Goal: Task Accomplishment & Management: Complete application form

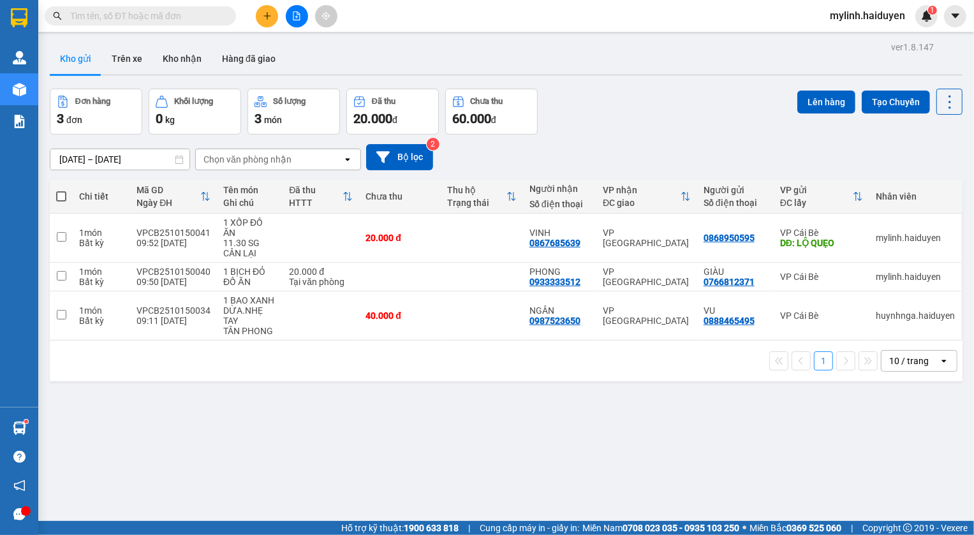
click at [268, 11] on icon "plus" at bounding box center [267, 15] width 9 height 9
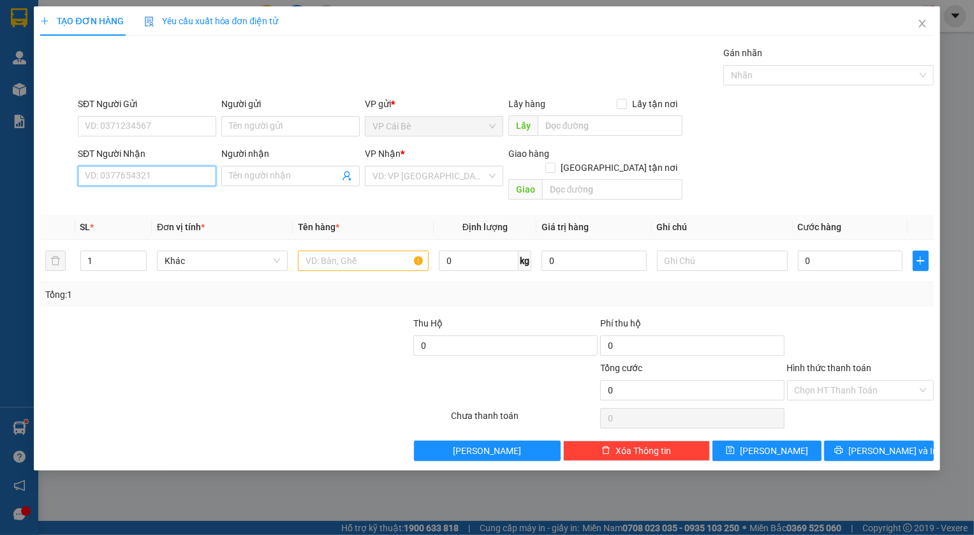
click at [122, 181] on input "SĐT Người Nhận" at bounding box center [147, 176] width 138 height 20
click at [149, 200] on div "0939890349 - THOÀN" at bounding box center [146, 202] width 123 height 14
type input "0939890349"
type input "THOÀN"
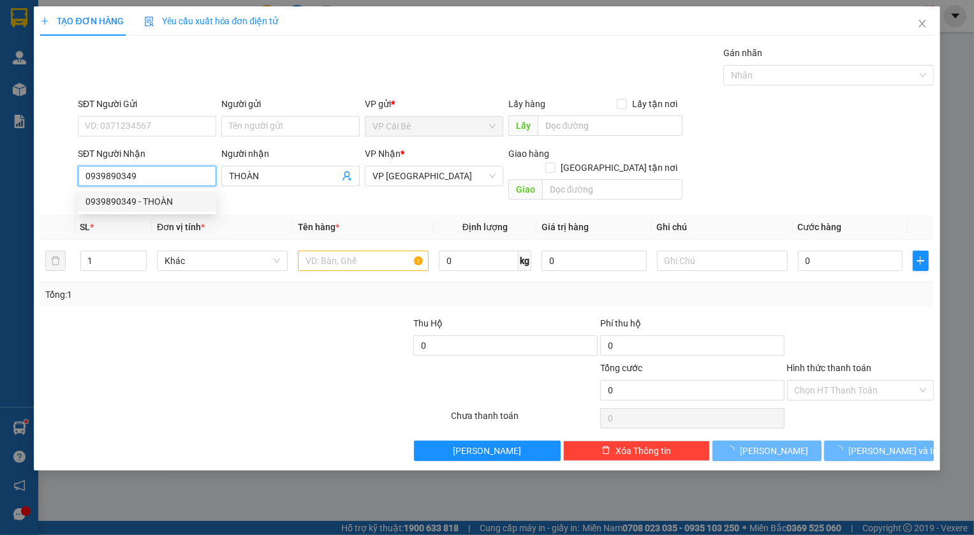
type input "20.000"
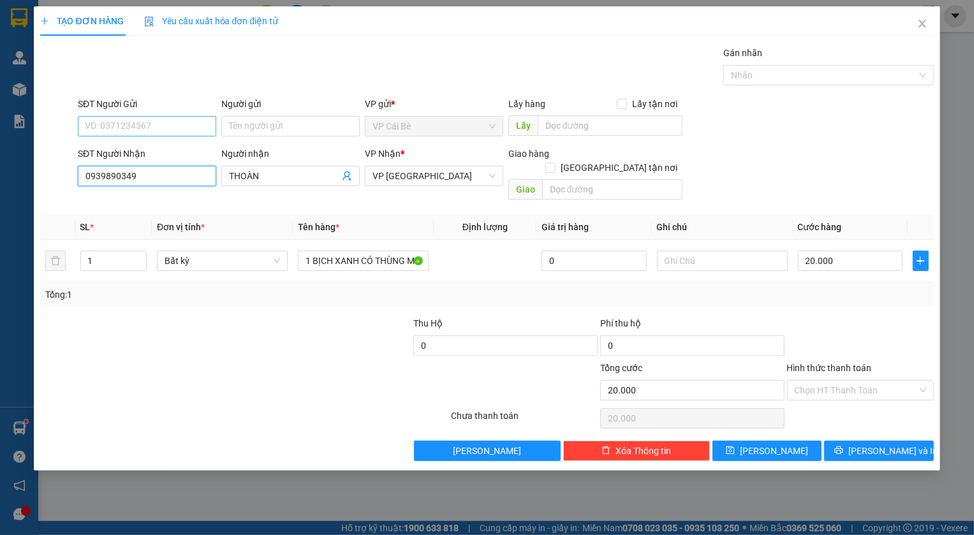
type input "0939890349"
click at [119, 126] on input "SĐT Người Gửi" at bounding box center [147, 126] width 138 height 20
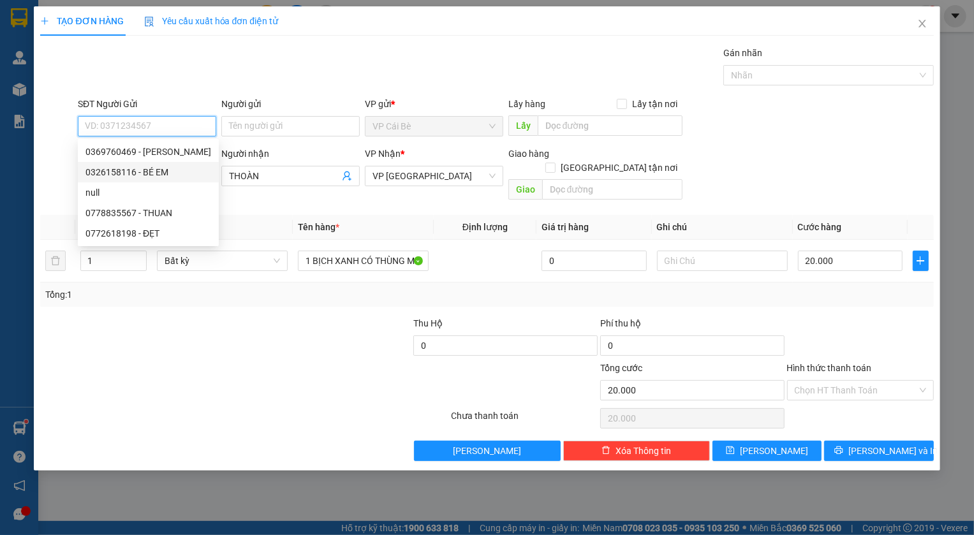
click at [159, 174] on div "0326158116 - BÉ EM" at bounding box center [148, 172] width 126 height 14
type input "0326158116"
type input "BÉ EM"
type input "BÀ TỒN"
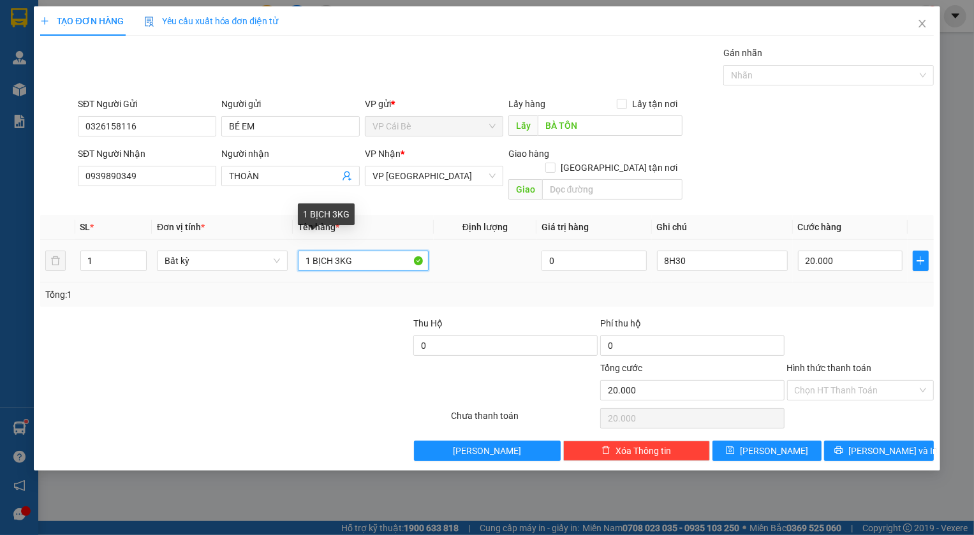
click at [339, 251] on input "1 BỊCH 3KG" at bounding box center [363, 261] width 131 height 20
type input "1 BỊCH 2KG"
click at [476, 288] on div "Tổng: 1" at bounding box center [486, 295] width 883 height 14
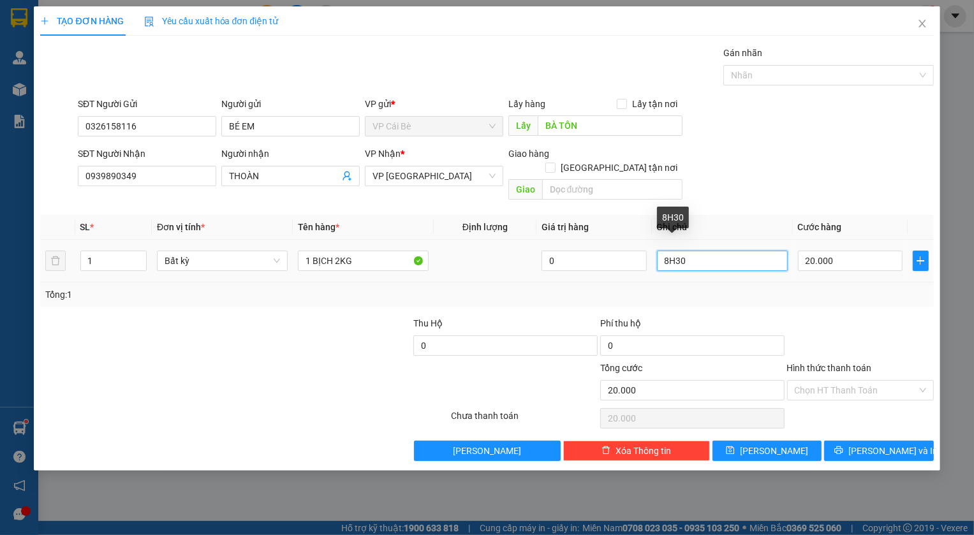
click at [669, 251] on input "8H30" at bounding box center [722, 261] width 131 height 20
type input "11H30"
click at [787, 155] on div "SĐT Người Nhận 0939890349 Người nhận THOÀN VP Nhận * VP [GEOGRAPHIC_DATA] Giao …" at bounding box center [505, 176] width 861 height 59
click at [815, 381] on input "Hình thức thanh toán" at bounding box center [856, 390] width 122 height 19
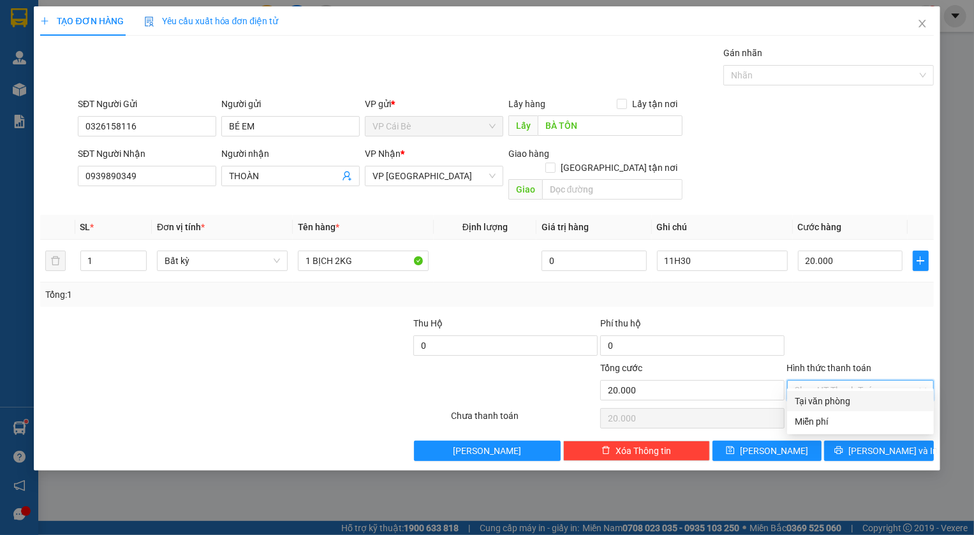
click at [827, 401] on div "Tại văn phòng" at bounding box center [860, 401] width 131 height 14
type input "0"
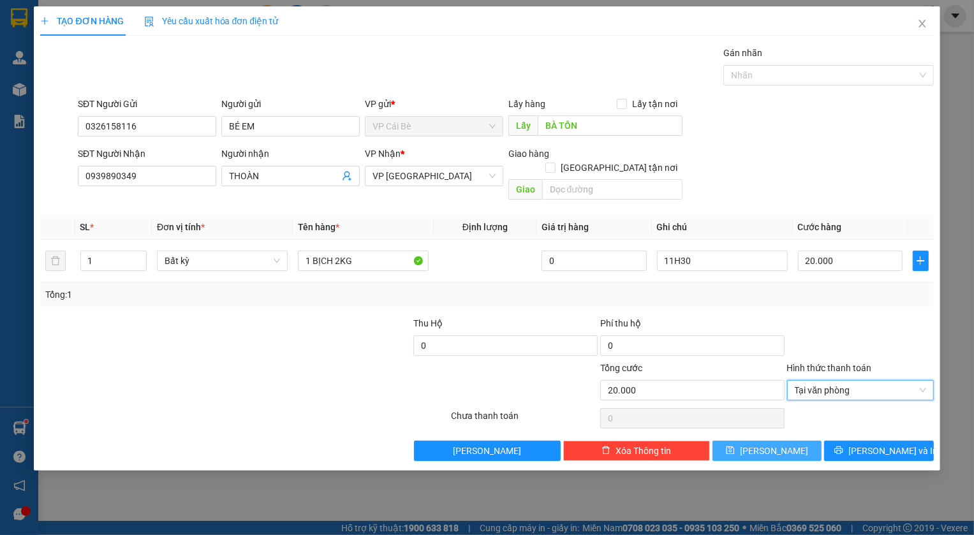
click at [787, 443] on button "[PERSON_NAME]" at bounding box center [768, 451] width 110 height 20
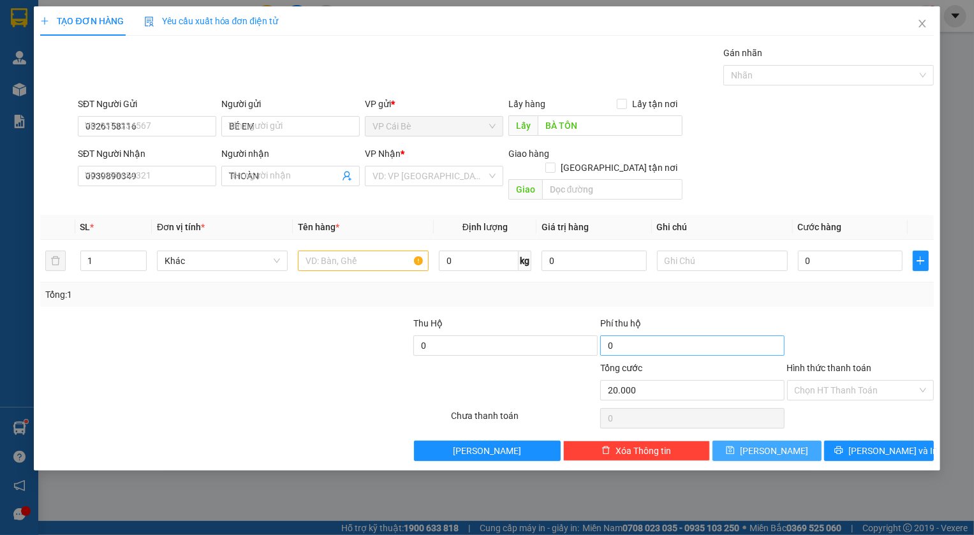
type input "0"
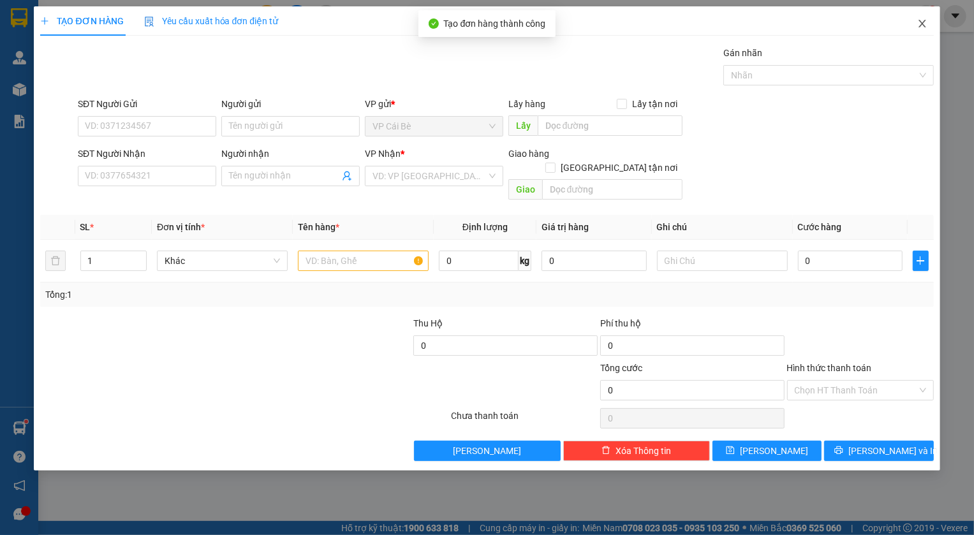
click at [924, 20] on icon "close" at bounding box center [922, 24] width 10 height 10
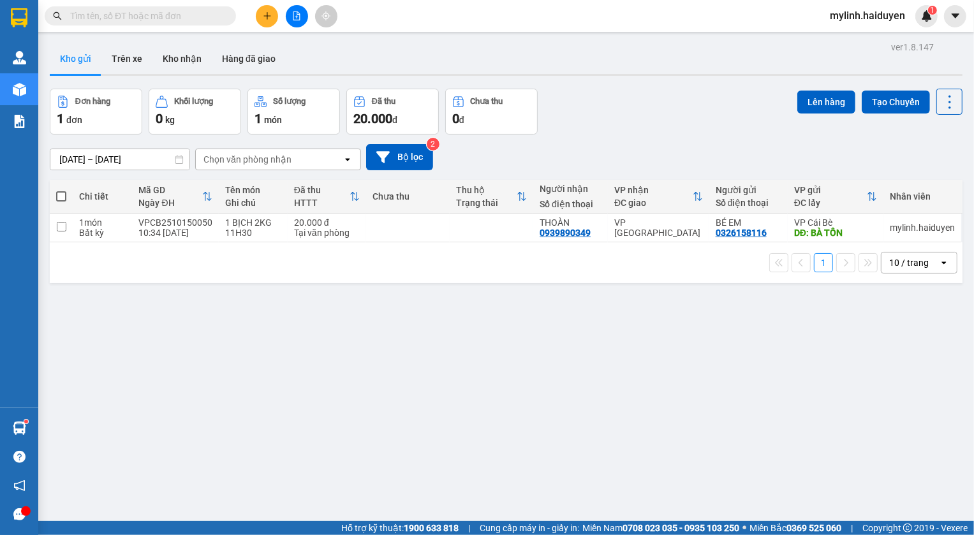
click at [271, 5] on button at bounding box center [267, 16] width 22 height 22
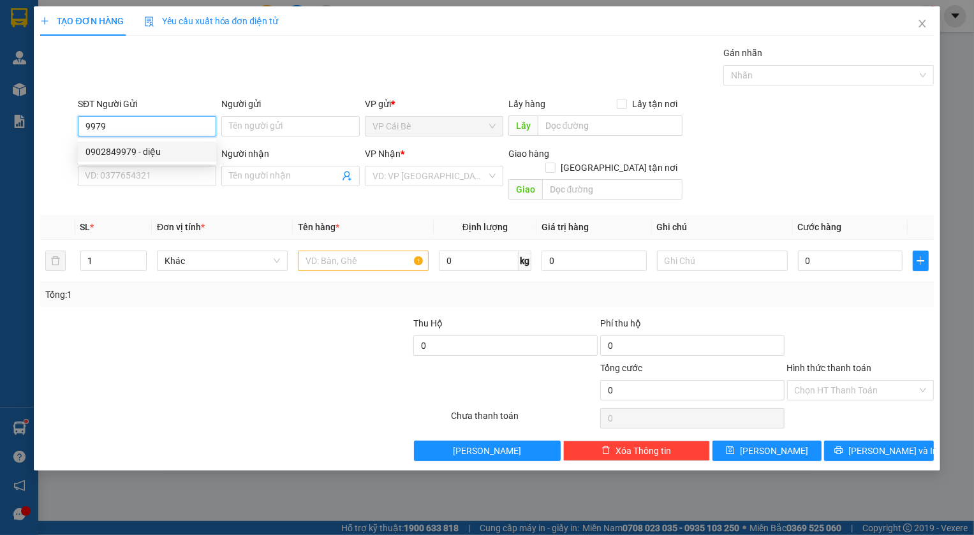
click at [142, 152] on div "0902849979 - diệu" at bounding box center [146, 152] width 123 height 14
type input "0902849979"
type input "diệu"
type input "nam anh"
type input "0932062441"
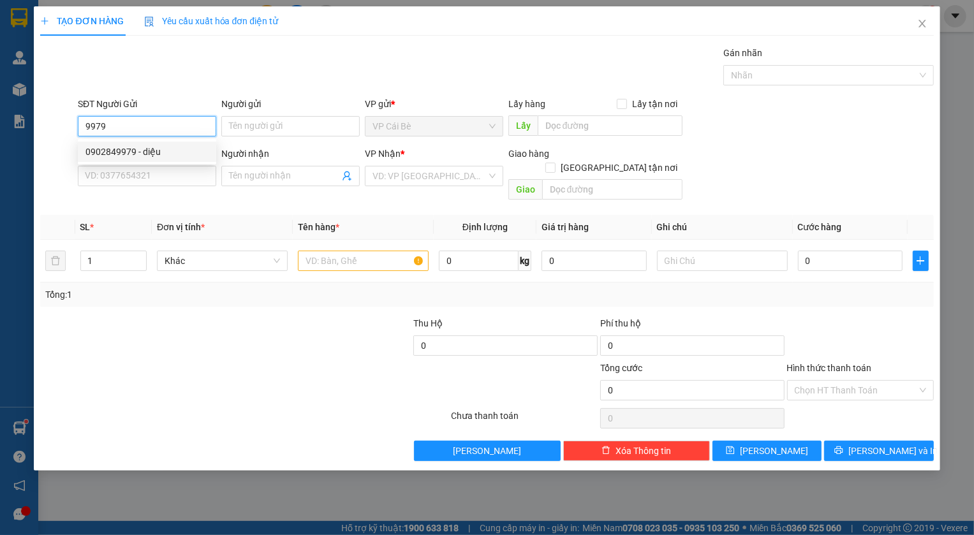
type input "TÈO"
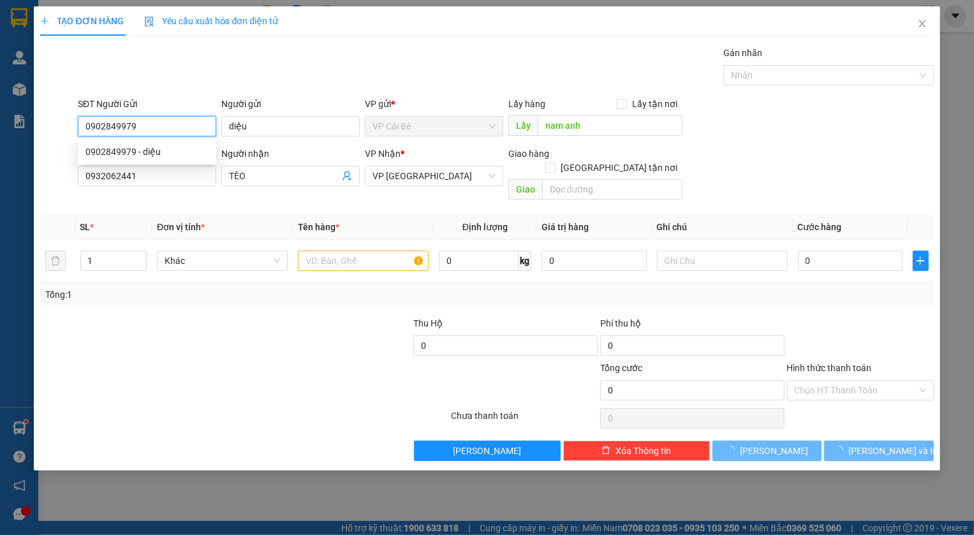
type input "50.000"
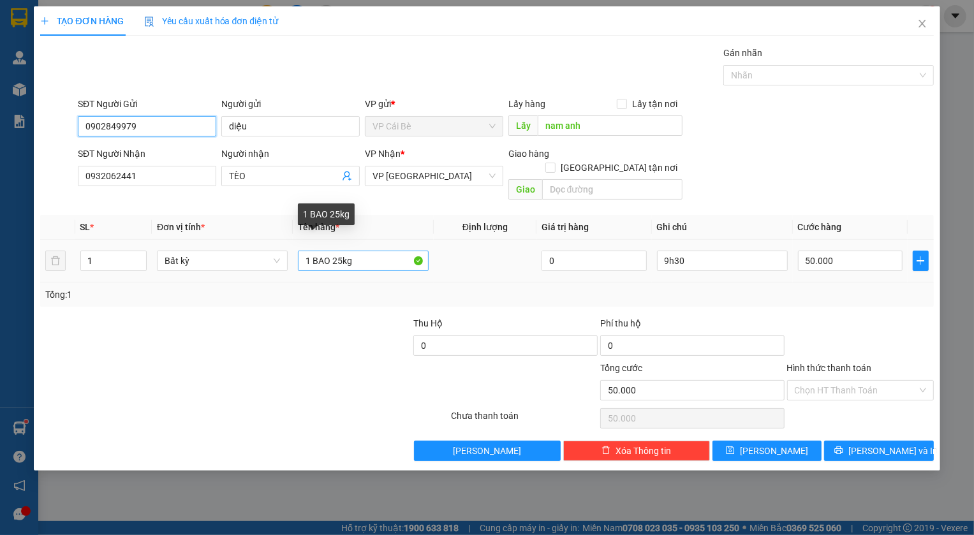
type input "0902849979"
click at [340, 252] on input "1 BAO 25kg" at bounding box center [363, 261] width 131 height 20
type input "1 BAO 30kg"
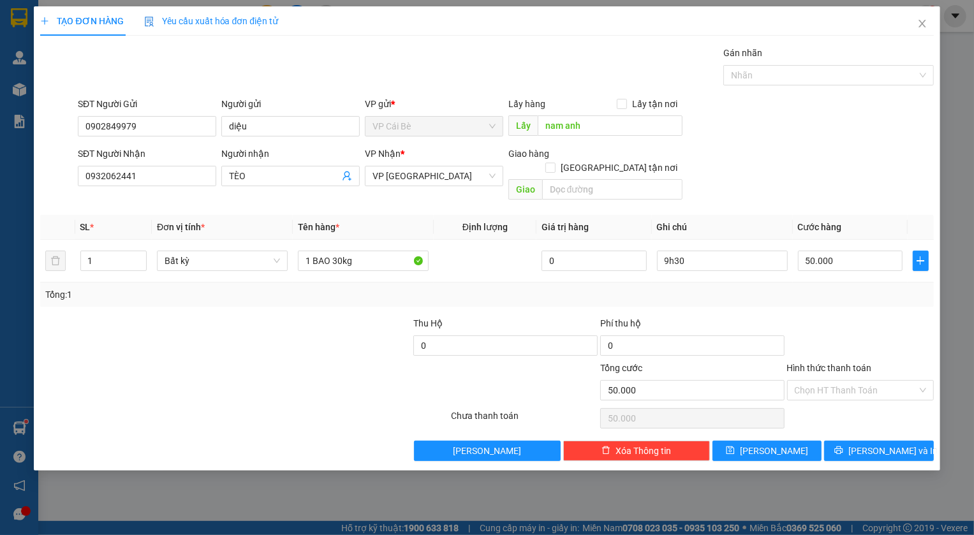
click at [501, 283] on div "Tổng: 1" at bounding box center [486, 295] width 893 height 24
click at [669, 251] on input "9h30" at bounding box center [722, 261] width 131 height 20
type input "12h30"
click at [778, 172] on div "SĐT Người Nhận 0932062441 Người nhận TÈO VP Nhận * VP [GEOGRAPHIC_DATA] Giao hà…" at bounding box center [505, 176] width 861 height 59
click at [849, 251] on input "50.000" at bounding box center [850, 261] width 105 height 20
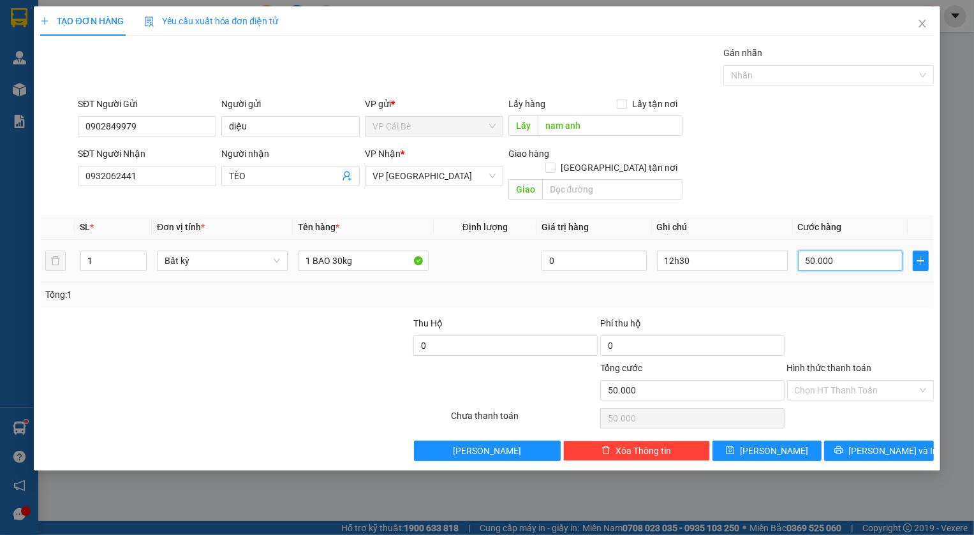
type input "0"
type input "6"
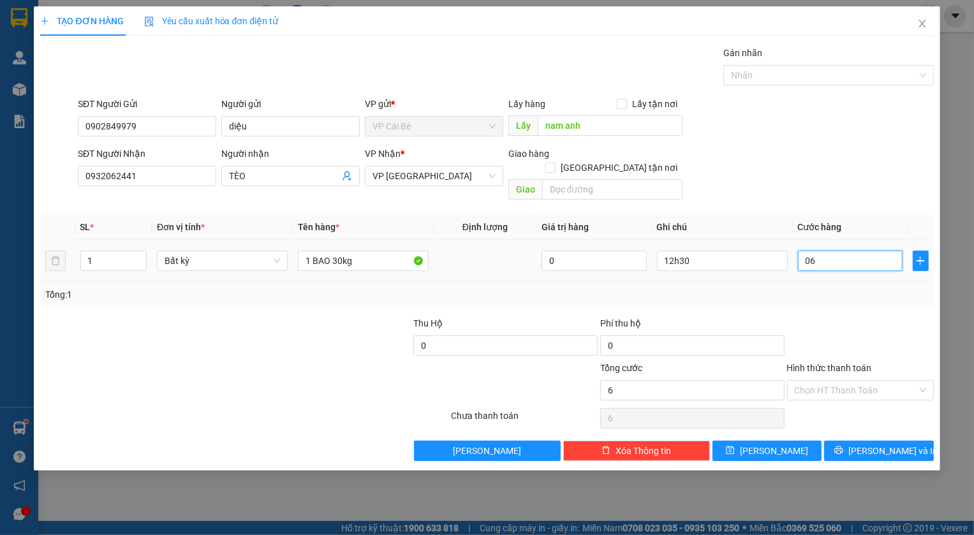
type input "060"
type input "60"
type input "060"
type input "60.000"
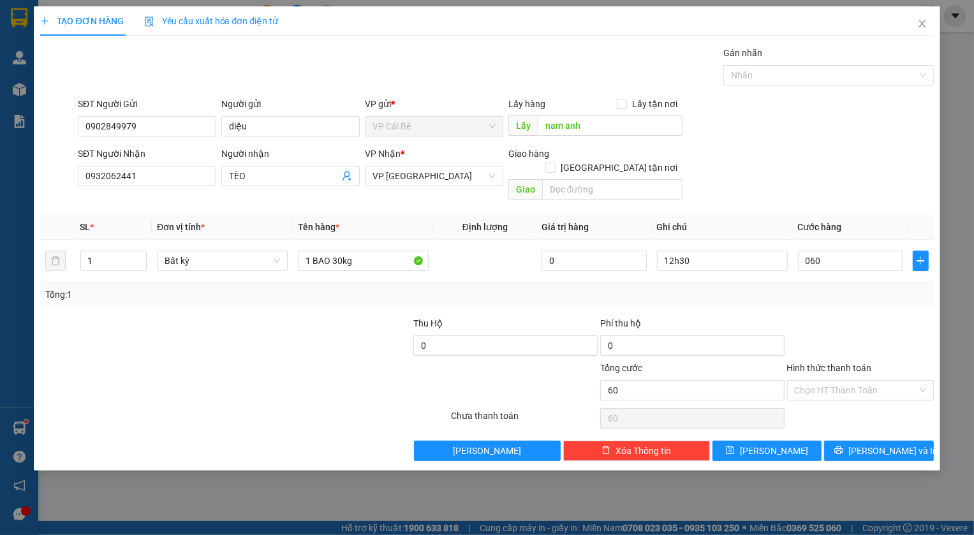
type input "60.000"
click at [787, 161] on div "SĐT Người Nhận 0932062441 Người nhận TÈO VP Nhận * VP [GEOGRAPHIC_DATA] Giao hà…" at bounding box center [505, 176] width 861 height 59
click at [796, 299] on div "Transit Pickup Surcharge Ids Transit Deliver Surcharge Ids Transit Deliver Surc…" at bounding box center [486, 253] width 893 height 415
click at [607, 128] on input "nam anh" at bounding box center [610, 125] width 145 height 20
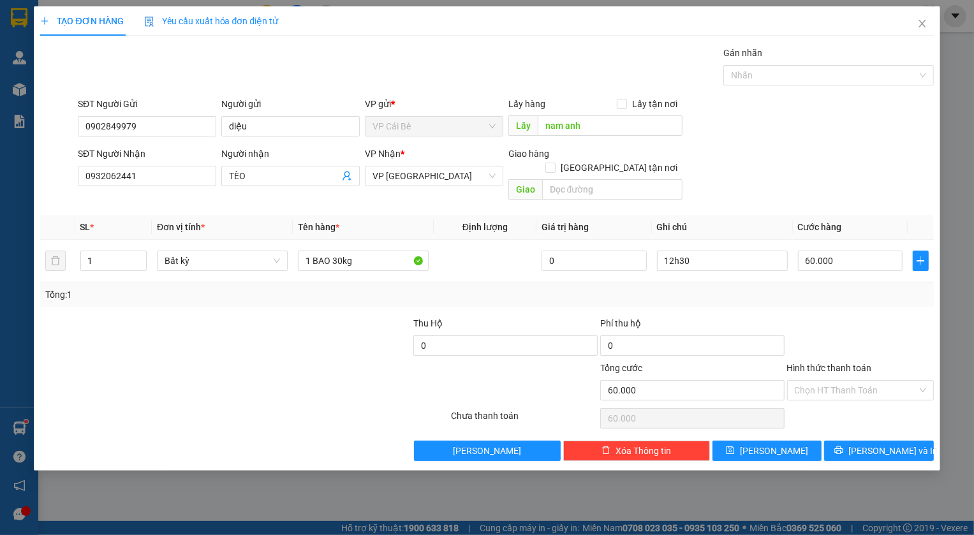
click at [819, 162] on div "SĐT Người Nhận 0932062441 Người nhận TÈO VP Nhận * VP [GEOGRAPHIC_DATA] Giao hà…" at bounding box center [505, 176] width 861 height 59
click at [735, 446] on icon "save" at bounding box center [730, 450] width 9 height 9
type input "0"
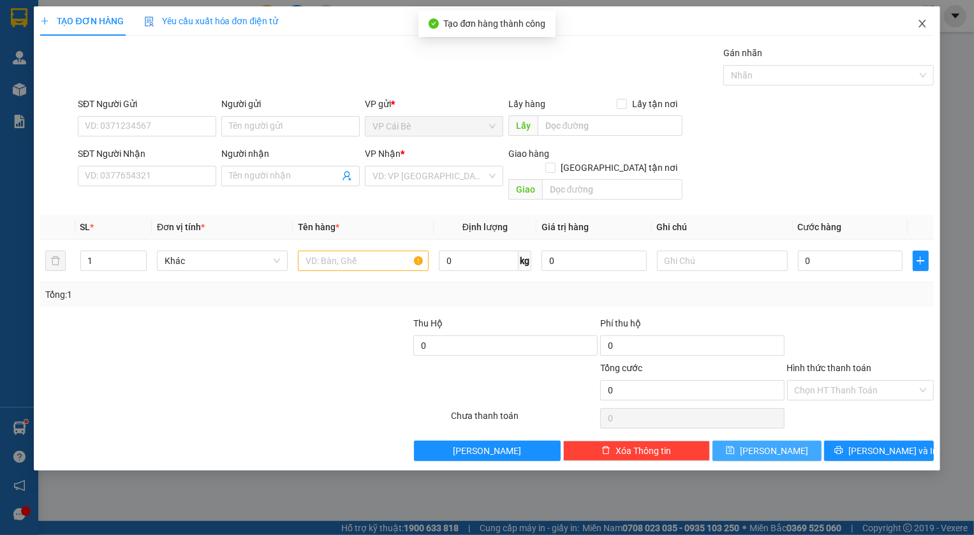
click at [914, 17] on span "Close" at bounding box center [923, 24] width 36 height 36
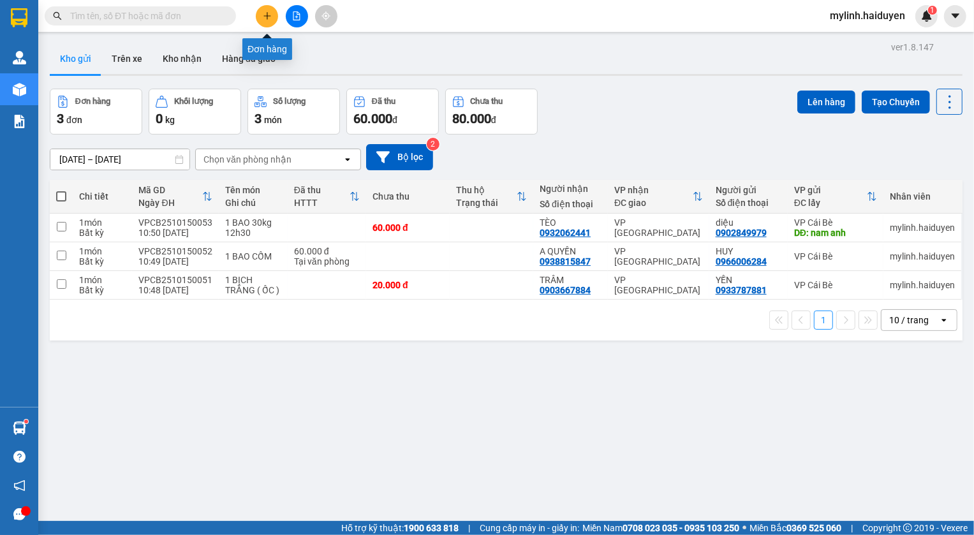
click at [264, 11] on icon "plus" at bounding box center [267, 15] width 9 height 9
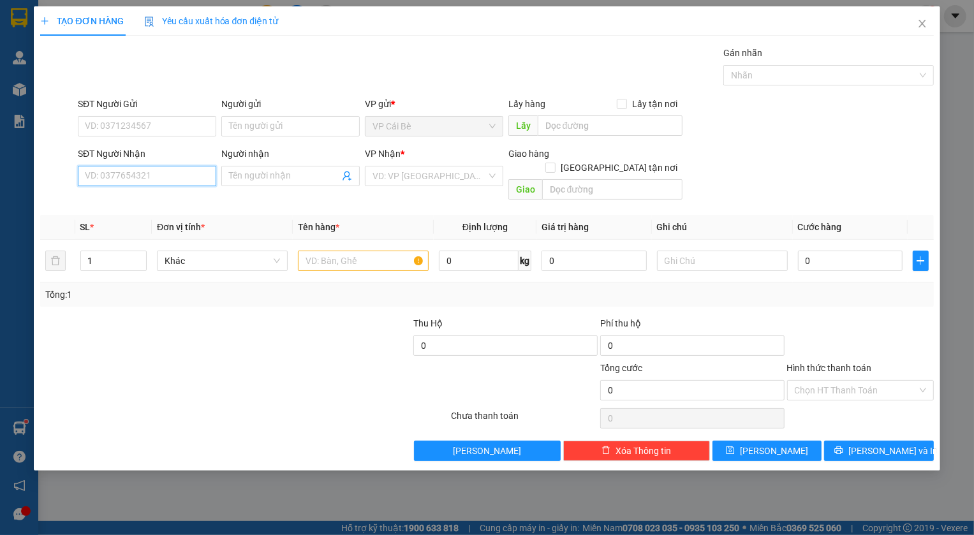
click at [119, 175] on input "SĐT Người Nhận" at bounding box center [147, 176] width 138 height 20
type input "0938412619"
drag, startPoint x: 108, startPoint y: 202, endPoint x: 114, endPoint y: 182, distance: 20.4
click at [108, 202] on div "0938412619 - PHƯỢNG" at bounding box center [146, 202] width 123 height 14
type input "PHƯỢNG"
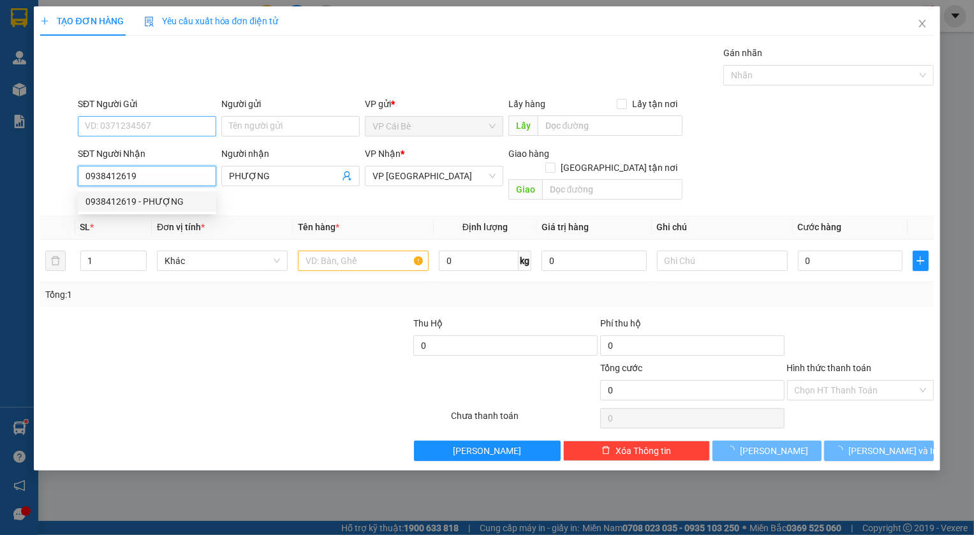
type input "20.000"
type input "0938412619"
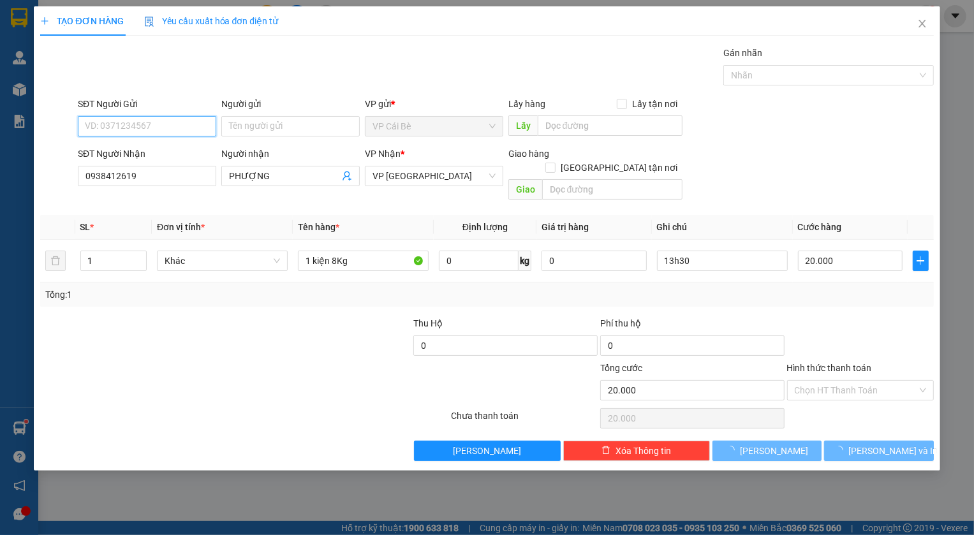
click at [151, 116] on input "SĐT Người Gửi" at bounding box center [147, 126] width 138 height 20
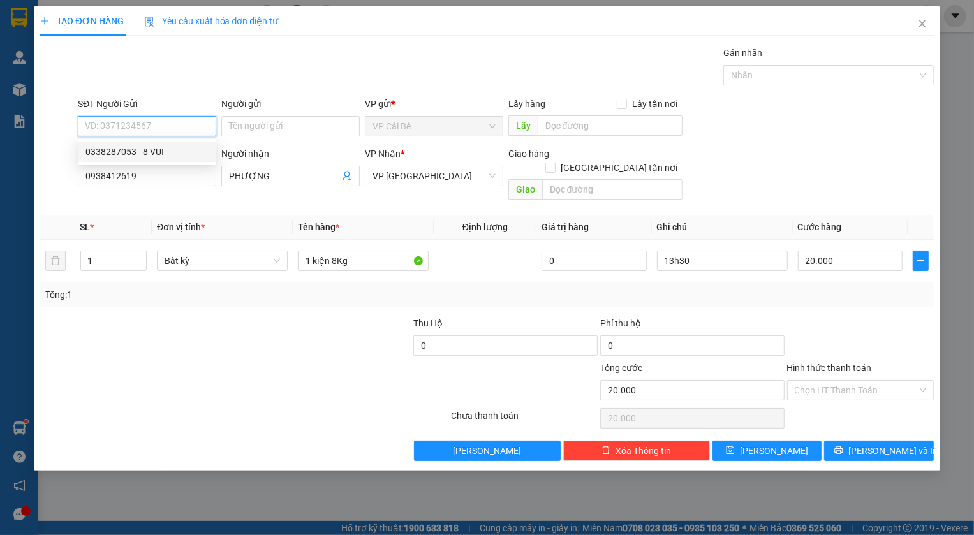
click at [187, 152] on div "0338287053 - 8 VUI" at bounding box center [146, 152] width 123 height 14
type input "0338287053"
type input "8 VUI"
type input "TÁM VUI"
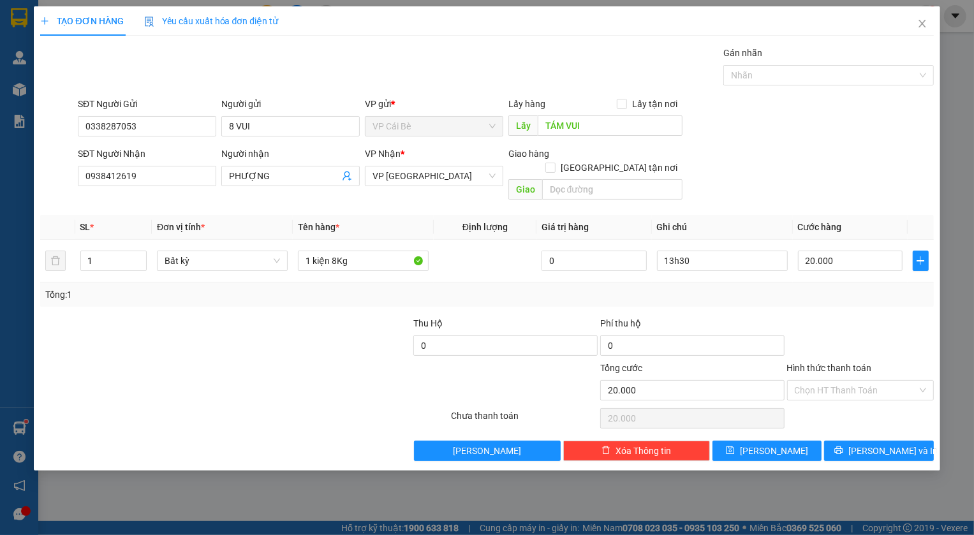
click at [317, 288] on div "Tổng: 1" at bounding box center [210, 295] width 331 height 14
click at [449, 249] on td at bounding box center [485, 261] width 103 height 43
click at [674, 251] on input "13h30" at bounding box center [722, 261] width 131 height 20
type input "12h30"
click at [824, 185] on div "SĐT Người Nhận 0938412619 Người nhận PHƯỢNG VP Nhận * VP [GEOGRAPHIC_DATA] Giao…" at bounding box center [505, 176] width 861 height 59
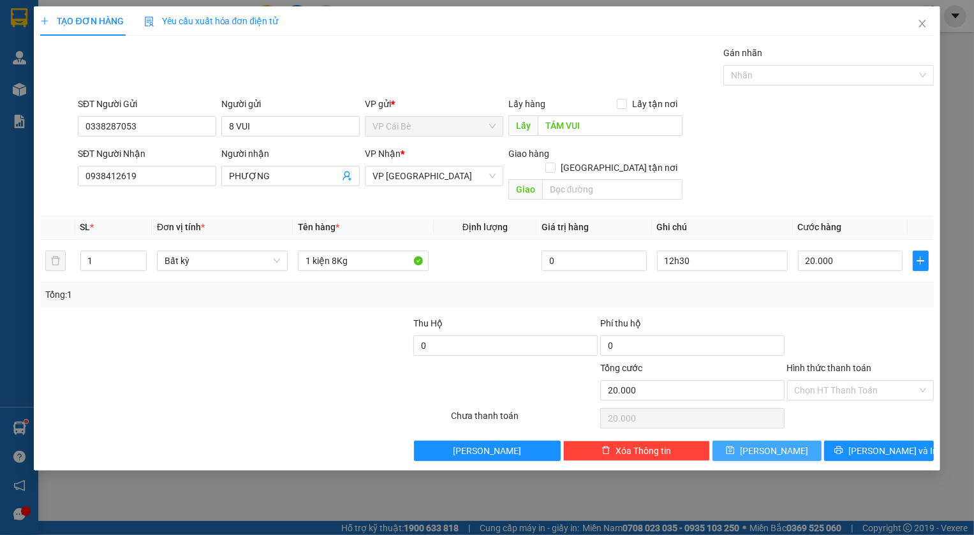
click at [735, 447] on icon "save" at bounding box center [731, 451] width 8 height 8
type input "0"
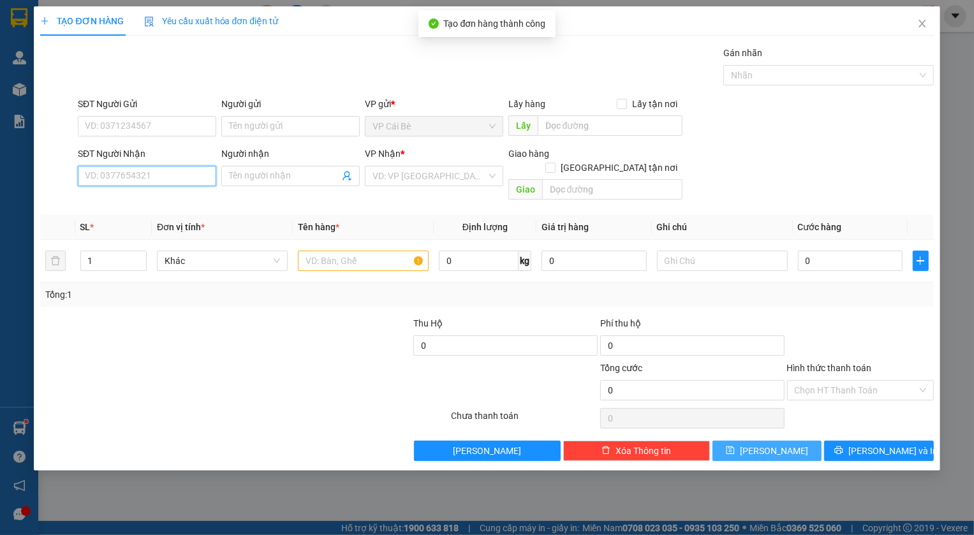
click at [151, 170] on input "SĐT Người Nhận" at bounding box center [147, 176] width 138 height 20
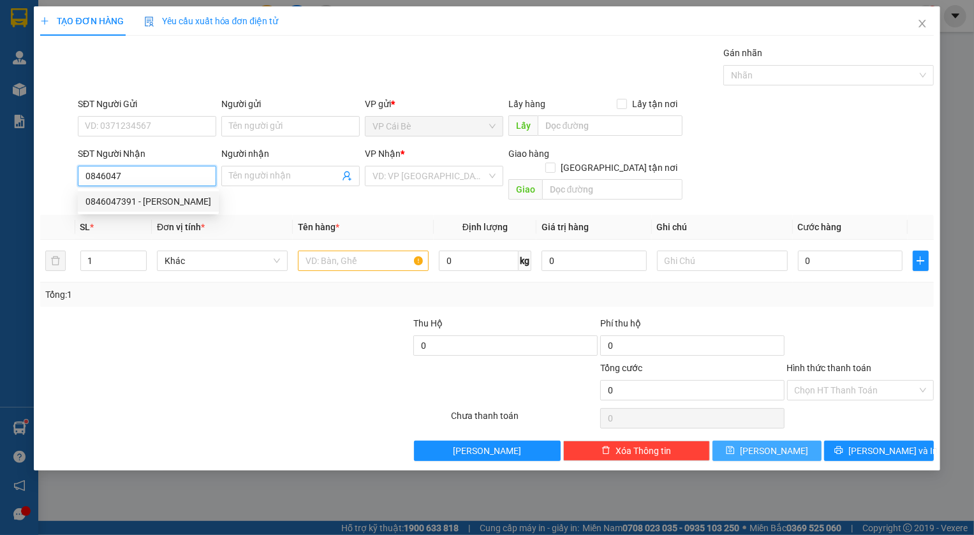
click at [125, 209] on div "0846047391 - [PERSON_NAME]" at bounding box center [148, 201] width 141 height 20
type input "0846047391"
type input "NGỌC"
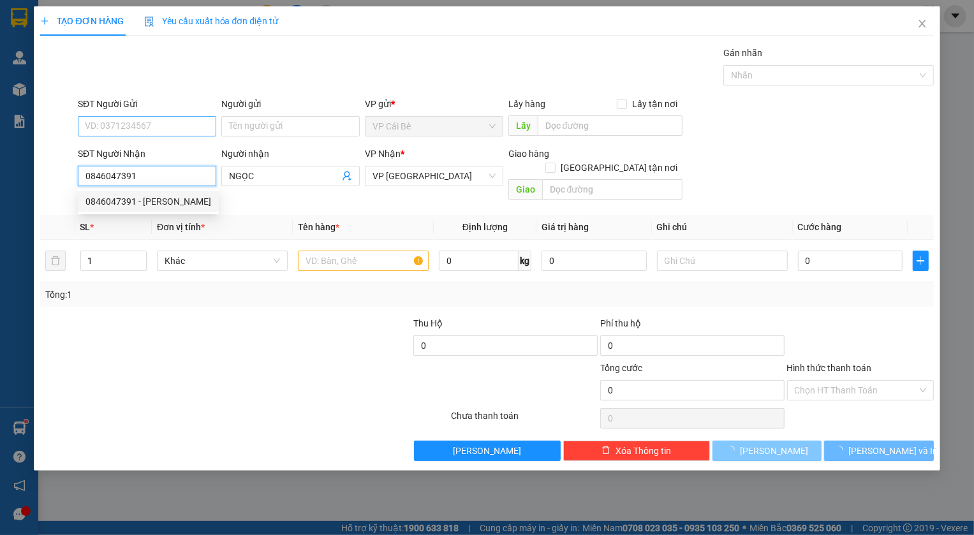
type input "80.000"
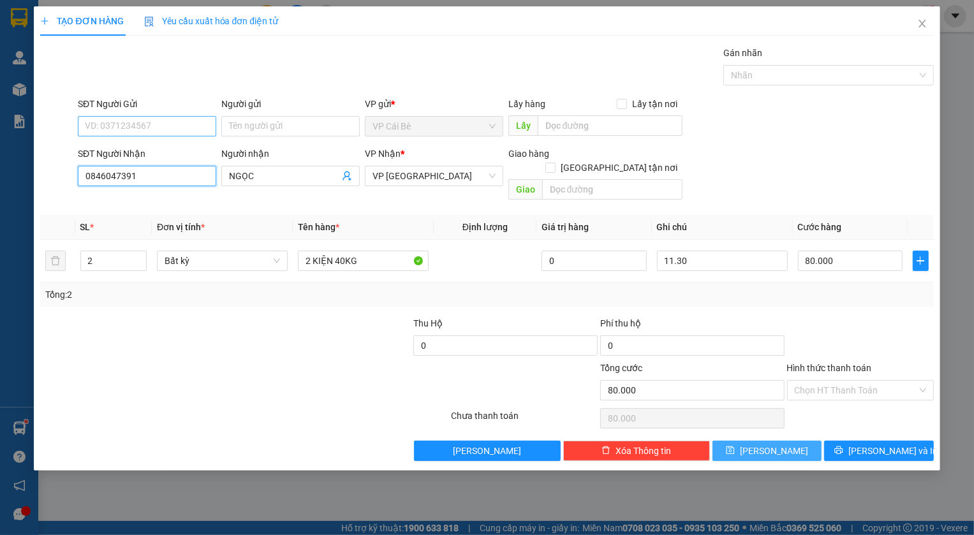
type input "0846047391"
click at [169, 128] on input "SĐT Người Gửi" at bounding box center [147, 126] width 138 height 20
click at [170, 152] on div "0338287053 - 8 VUI" at bounding box center [146, 152] width 123 height 14
type input "0338287053"
type input "8 VUI"
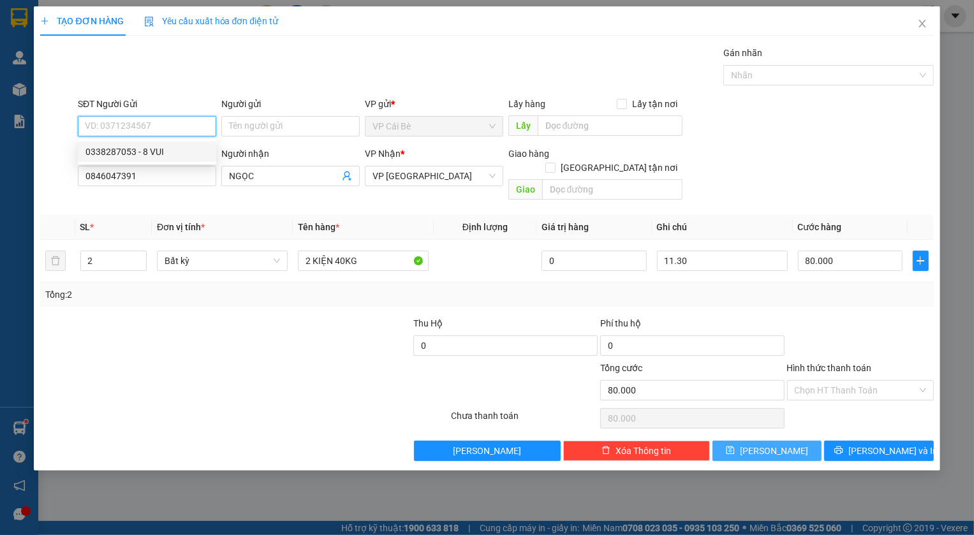
type input "TÁM VUI"
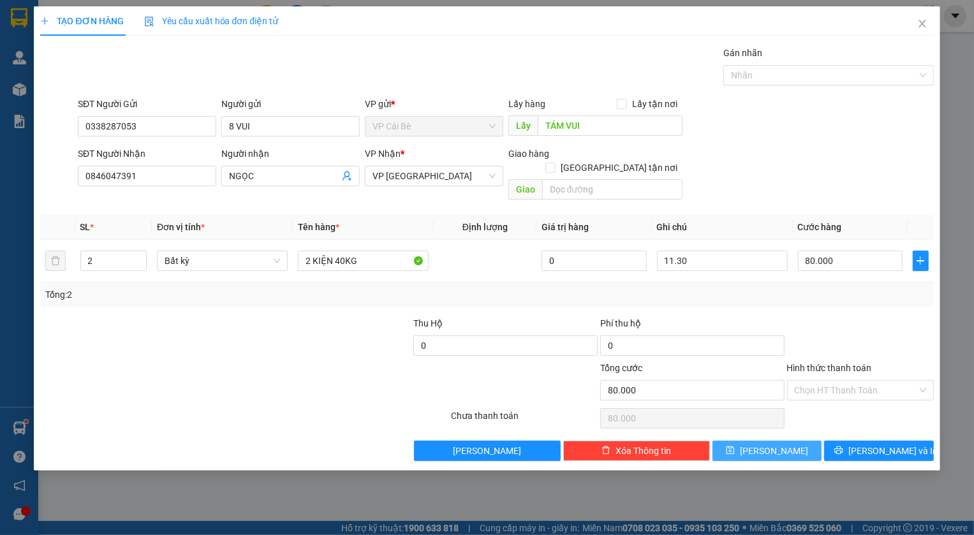
click at [252, 84] on div "Gói vận chuyển * Tiêu chuẩn Gán nhãn Nhãn" at bounding box center [505, 68] width 861 height 45
type input "1"
click at [141, 262] on span "down" at bounding box center [140, 266] width 8 height 8
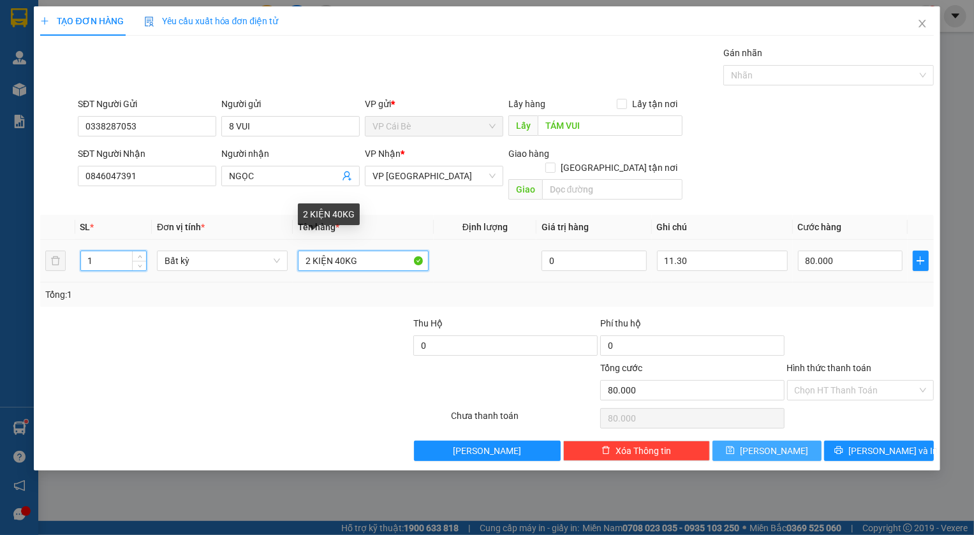
click at [309, 251] on input "2 KIỆN 40KG" at bounding box center [363, 261] width 131 height 20
type input "0"
click at [338, 251] on input "1 KIỆN 40KG" at bounding box center [363, 261] width 131 height 20
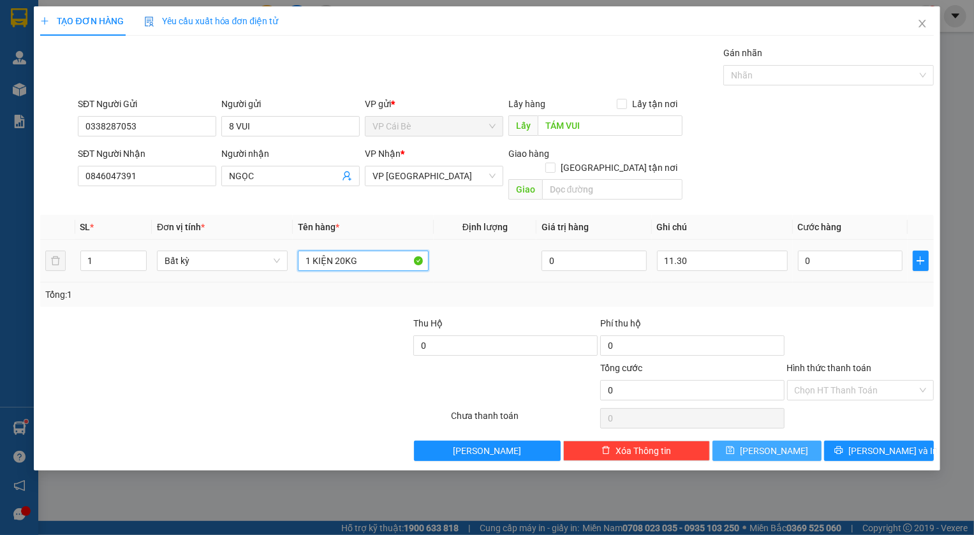
type input "1 KIỆN 20KG"
click at [477, 265] on td at bounding box center [485, 261] width 103 height 43
click at [672, 251] on input "11.30" at bounding box center [722, 261] width 131 height 20
type input "12.30"
click at [819, 159] on div "SĐT Người Nhận 0846047391 Người nhận NGỌC VP Nhận * VP [GEOGRAPHIC_DATA] Giao h…" at bounding box center [505, 176] width 861 height 59
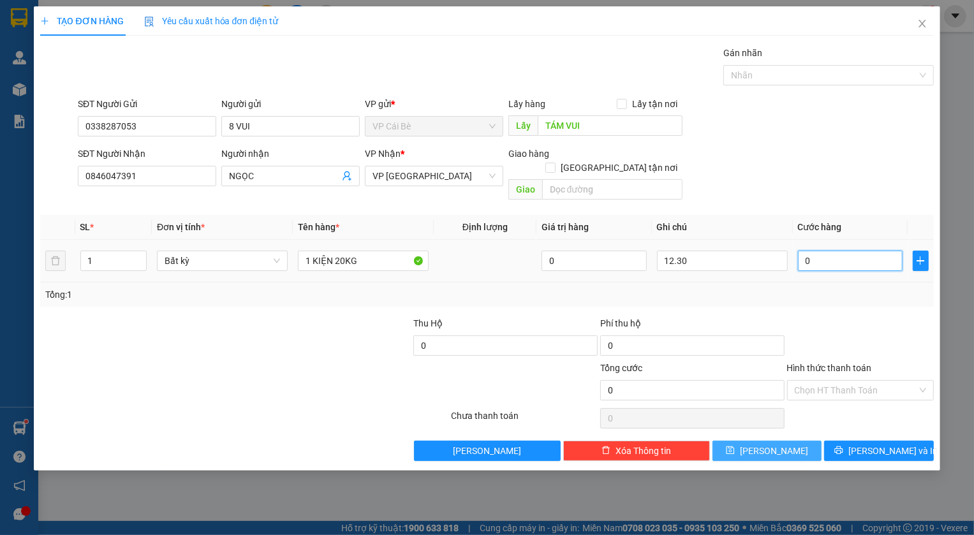
click at [845, 251] on input "0" at bounding box center [850, 261] width 105 height 20
type input "0"
type input "4"
type input "04"
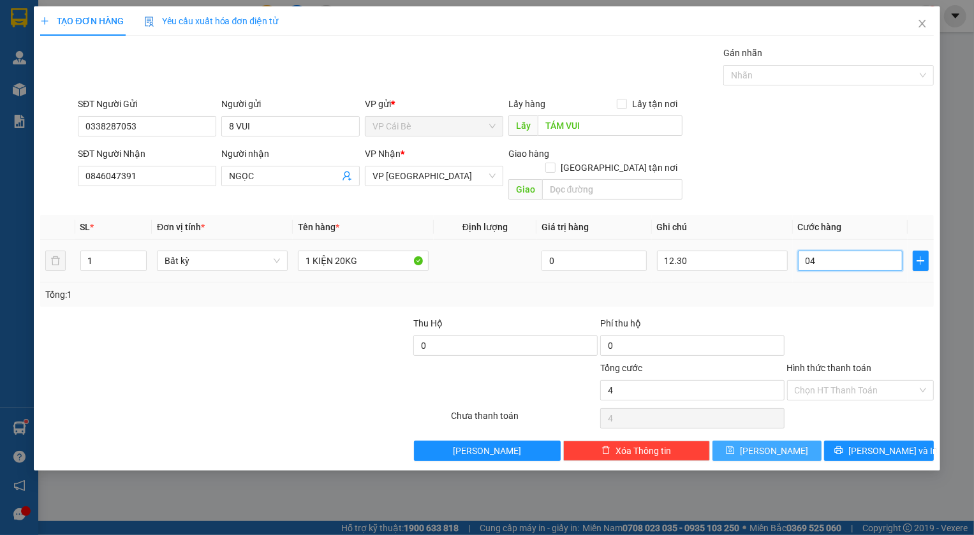
type input "40"
type input "040"
type input "40.000"
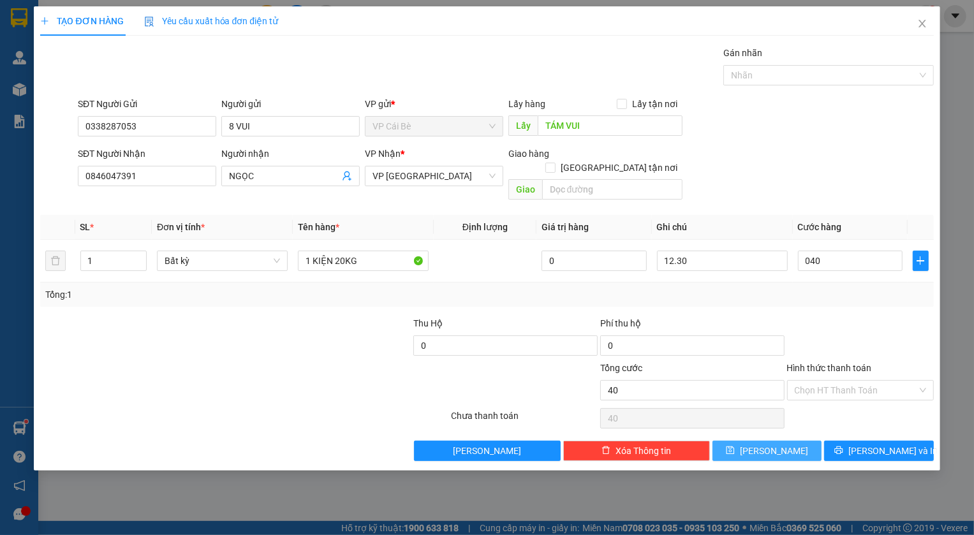
type input "40.000"
click at [855, 176] on div "SĐT Người Nhận 0846047391 Người nhận NGỌC VP Nhận * VP [GEOGRAPHIC_DATA] Giao h…" at bounding box center [505, 176] width 861 height 59
drag, startPoint x: 845, startPoint y: 172, endPoint x: 903, endPoint y: 320, distance: 159.4
click at [901, 325] on div at bounding box center [860, 338] width 149 height 45
click at [745, 441] on button "[PERSON_NAME]" at bounding box center [768, 451] width 110 height 20
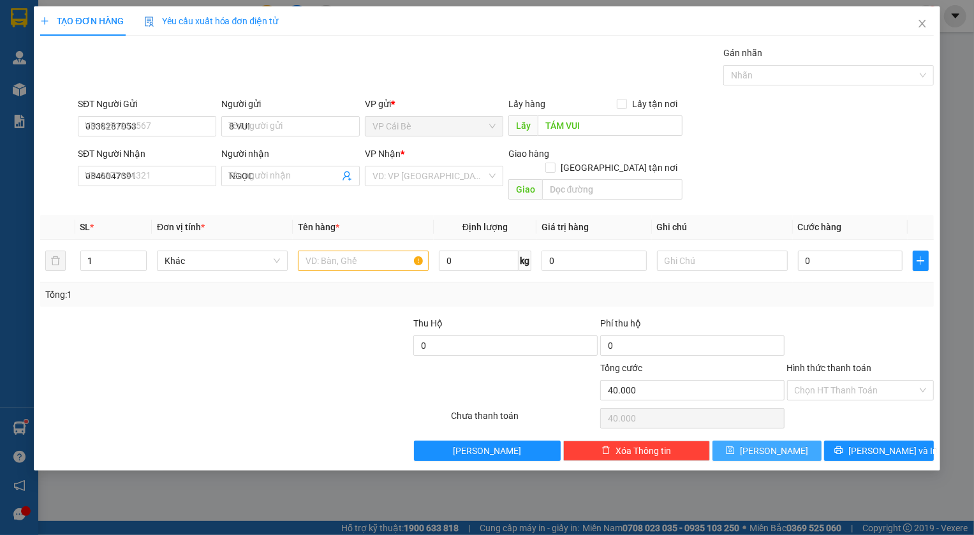
type input "0"
click at [924, 19] on icon "close" at bounding box center [922, 24] width 10 height 10
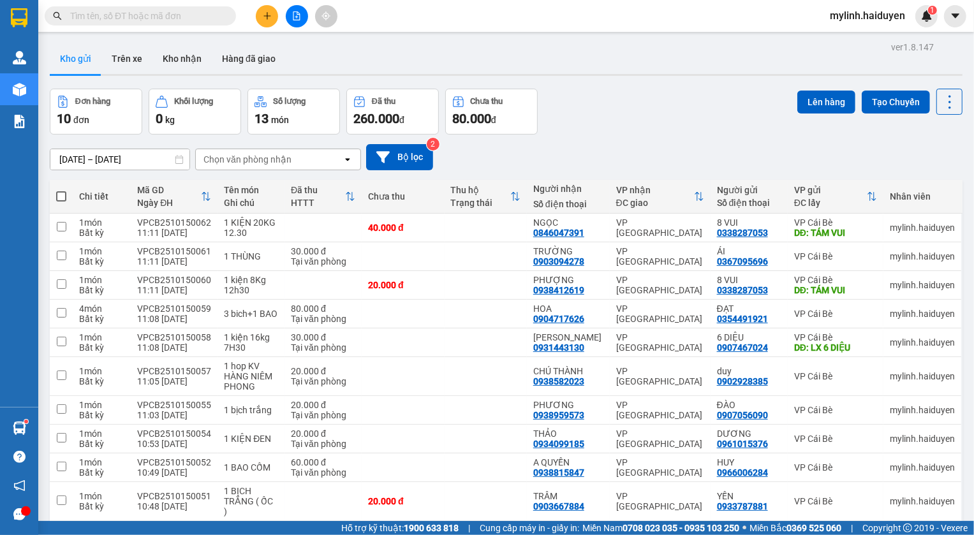
click at [265, 10] on button at bounding box center [267, 16] width 22 height 22
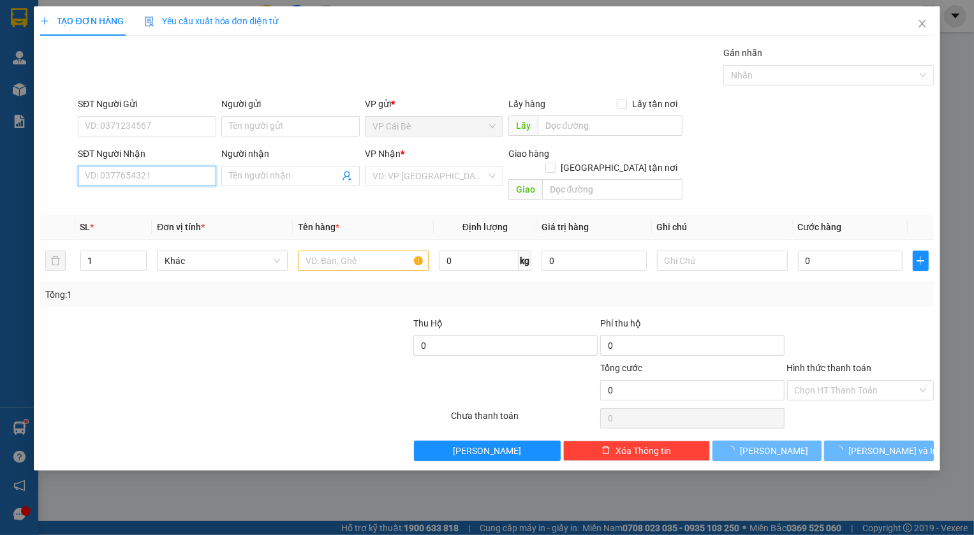
click at [144, 172] on input "SĐT Người Nhận" at bounding box center [147, 176] width 138 height 20
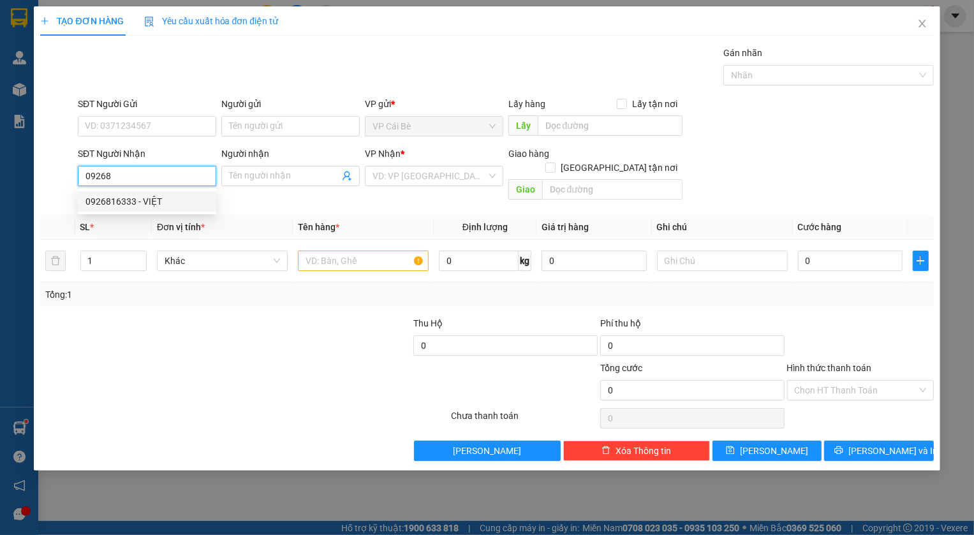
click at [140, 205] on div "0926816333 - VIỆT" at bounding box center [146, 202] width 123 height 14
type input "0926816333"
type input "VIỆT"
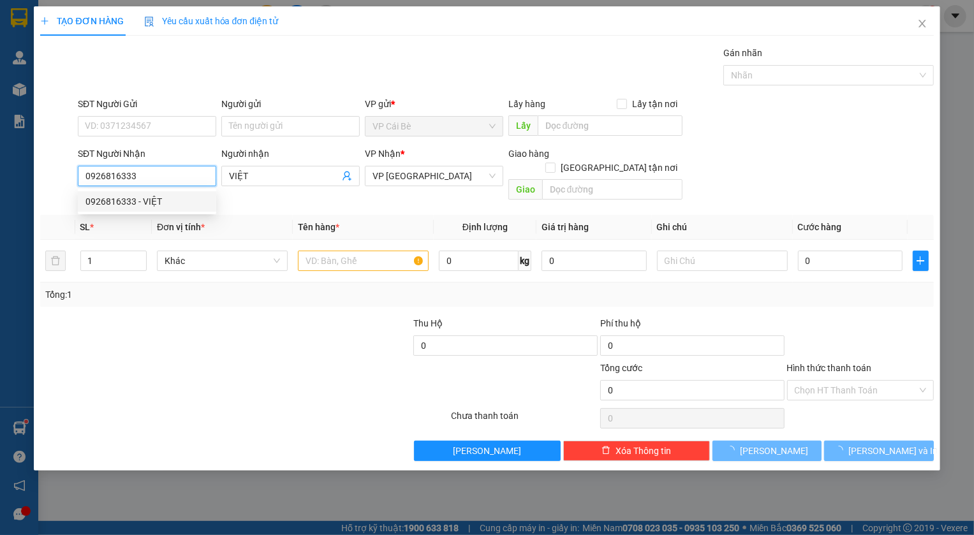
type input "50.000"
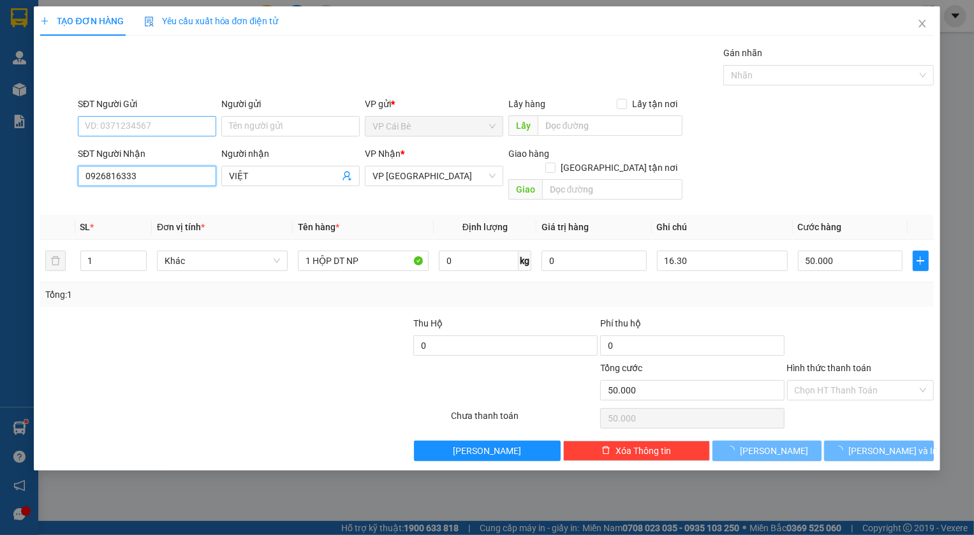
type input "0926816333"
click at [121, 120] on input "SĐT Người Gửi" at bounding box center [147, 126] width 138 height 20
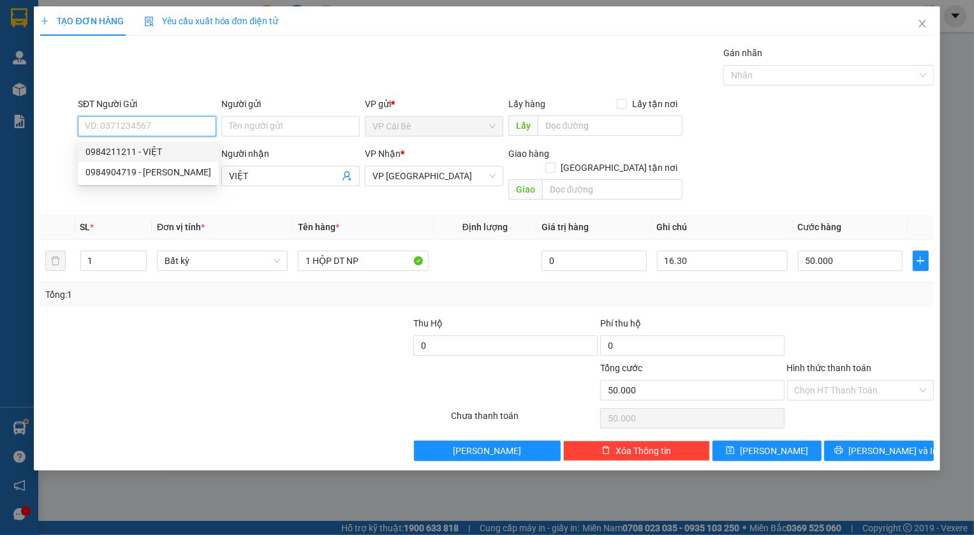
click at [152, 154] on div "0984211211 - VIỆT" at bounding box center [148, 152] width 126 height 14
type input "0984211211"
type input "VIỆT"
type input "[PERSON_NAME]"
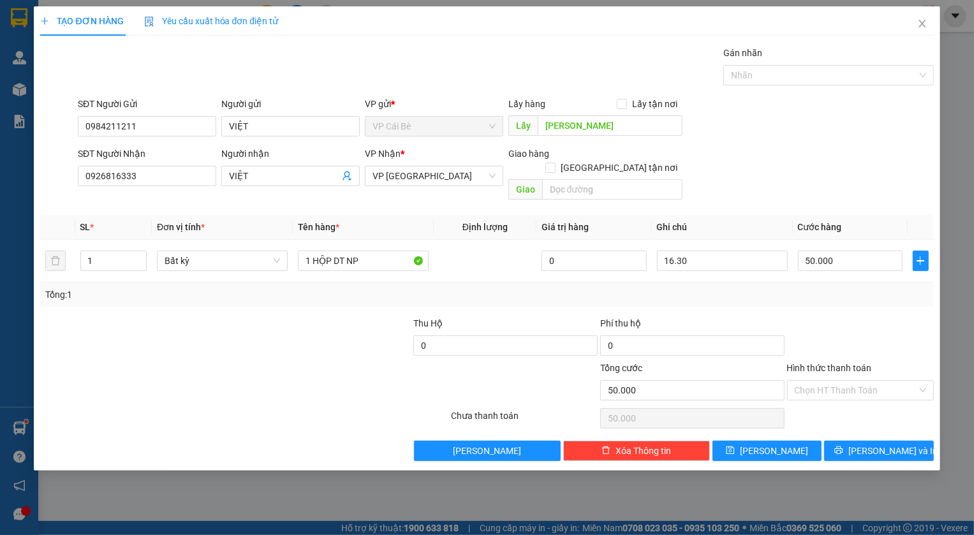
click at [211, 80] on div "Gói vận chuyển * Tiêu chuẩn Gán nhãn Nhãn" at bounding box center [505, 68] width 861 height 45
click at [667, 289] on div "Tổng: 1" at bounding box center [486, 295] width 893 height 24
click at [672, 253] on input "16.30" at bounding box center [722, 261] width 131 height 20
type input "12.30"
click at [809, 188] on div "SĐT Người Nhận 0926816333 Người nhận VIỆT VP Nhận * VP [GEOGRAPHIC_DATA] Giao h…" at bounding box center [505, 176] width 861 height 59
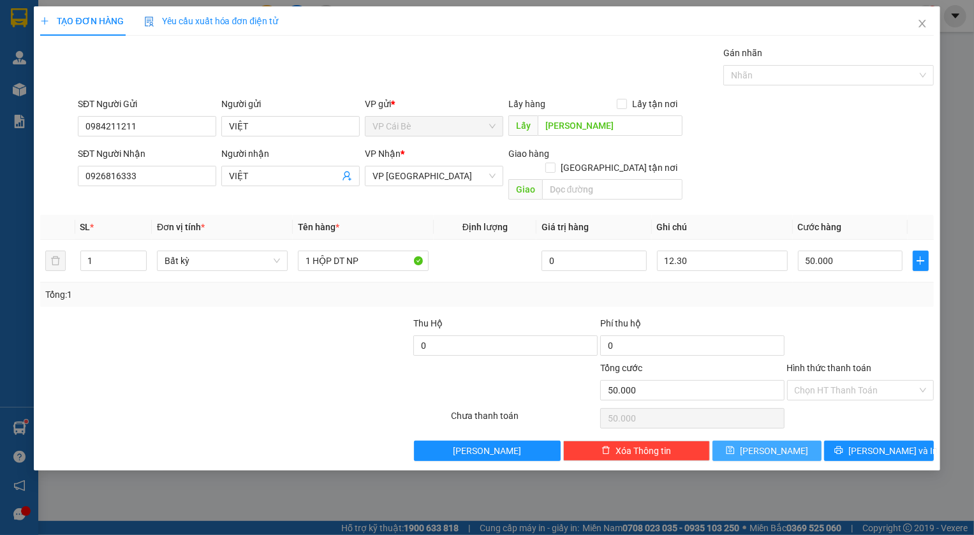
click at [790, 441] on button "[PERSON_NAME]" at bounding box center [768, 451] width 110 height 20
type input "0"
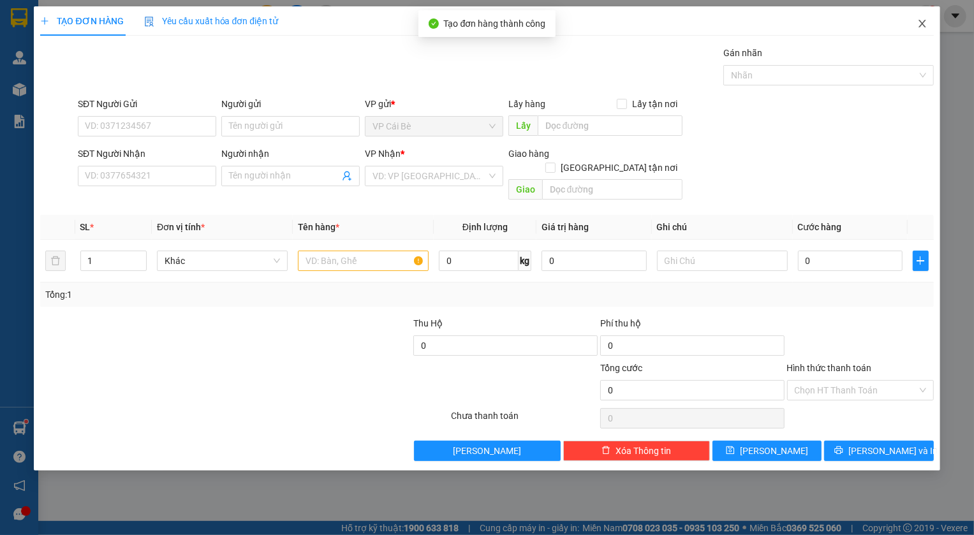
click at [920, 26] on icon "close" at bounding box center [922, 24] width 10 height 10
